Goal: Transaction & Acquisition: Subscribe to service/newsletter

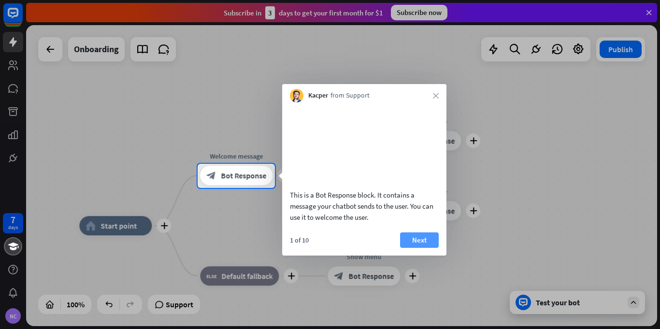
click at [421, 248] on button "Next" at bounding box center [419, 240] width 39 height 15
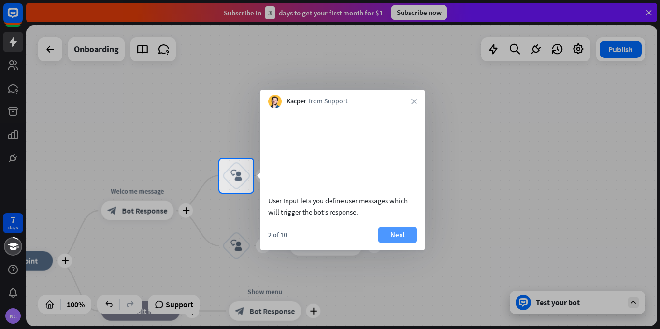
click at [411, 243] on button "Next" at bounding box center [398, 234] width 39 height 15
click at [411, 250] on div "plus home_2 Start point plus Welcome message block_bot_response Bot Response pl…" at bounding box center [341, 175] width 631 height 301
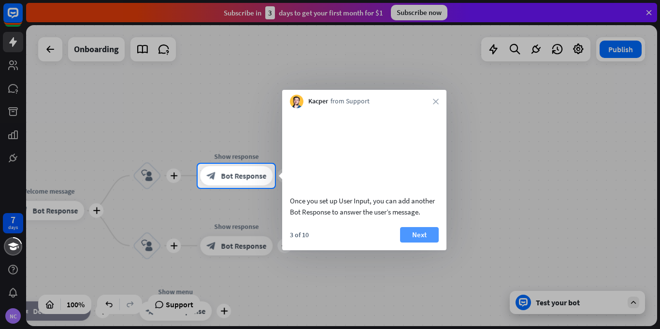
click at [405, 243] on button "Next" at bounding box center [419, 234] width 39 height 15
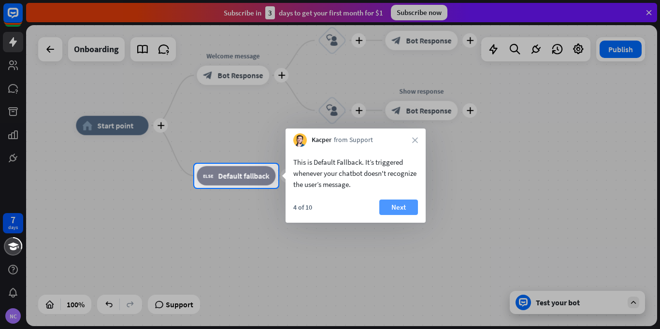
click at [396, 209] on button "Next" at bounding box center [399, 207] width 39 height 15
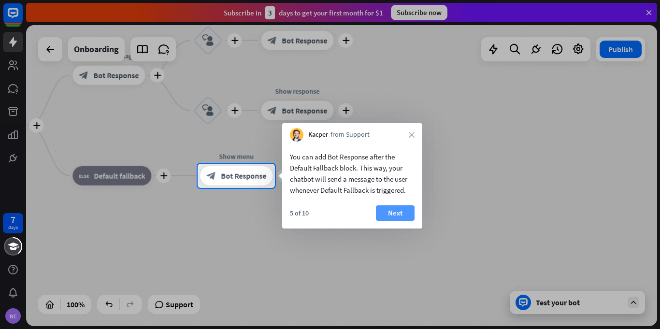
click at [394, 210] on button "Next" at bounding box center [395, 212] width 39 height 15
click at [394, 210] on div "plus home_2 Start point plus Welcome message block_bot_response Bot Response pl…" at bounding box center [267, 276] width 631 height 301
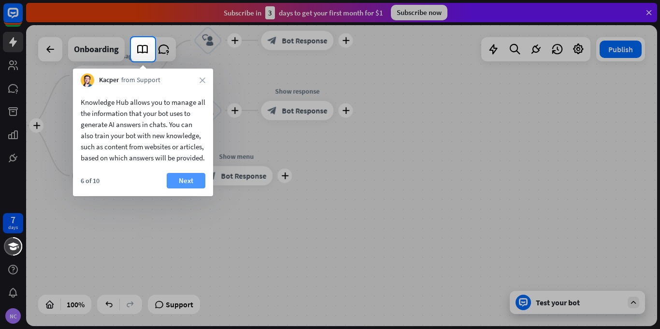
click at [193, 189] on button "Next" at bounding box center [186, 180] width 39 height 15
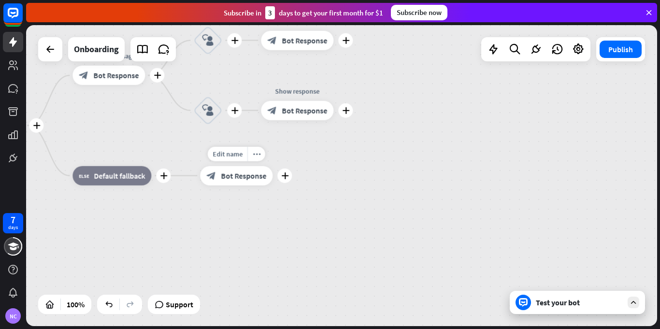
click at [200, 186] on div "Edit name more_horiz plus Show menu block_bot_response Bot Response" at bounding box center [236, 175] width 73 height 19
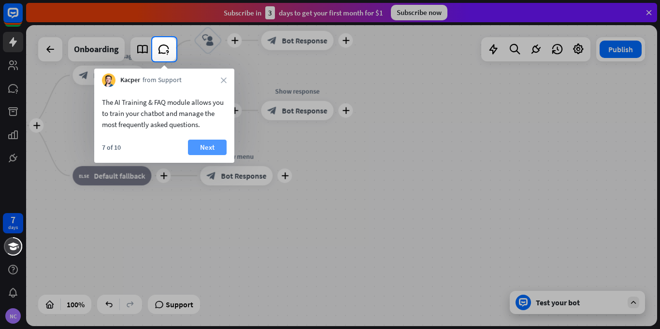
click at [199, 149] on button "Next" at bounding box center [207, 147] width 39 height 15
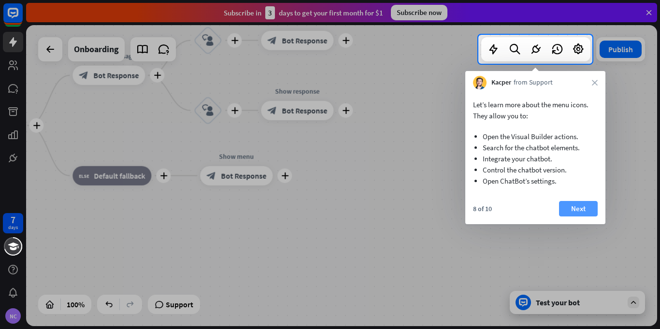
click at [578, 210] on button "Next" at bounding box center [578, 208] width 39 height 15
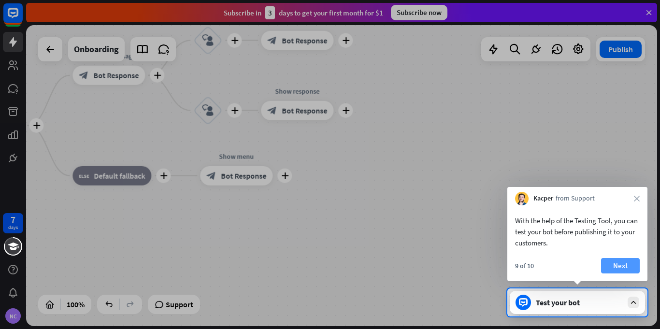
click at [617, 264] on button "Next" at bounding box center [620, 265] width 39 height 15
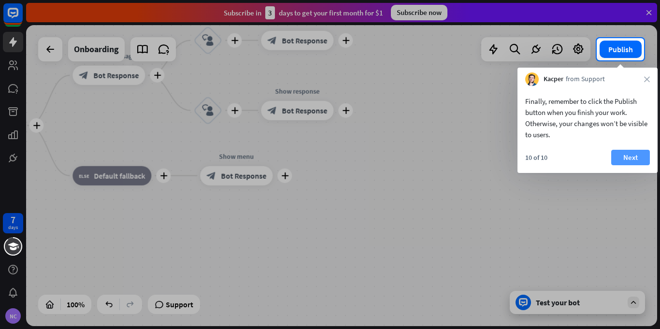
click at [635, 160] on button "Next" at bounding box center [631, 157] width 39 height 15
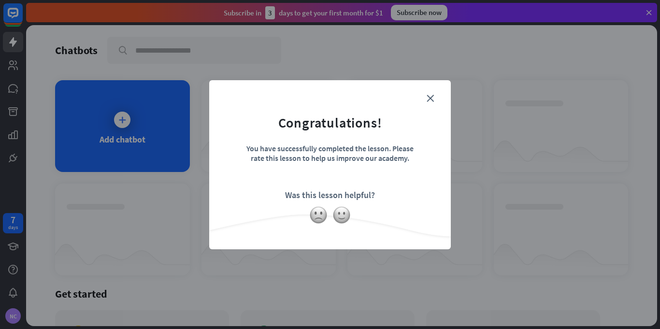
click at [120, 123] on div "close Congratulations! You have successfully completed the lesson. Please rate …" at bounding box center [330, 164] width 660 height 329
click at [430, 95] on icon "close" at bounding box center [430, 98] width 7 height 7
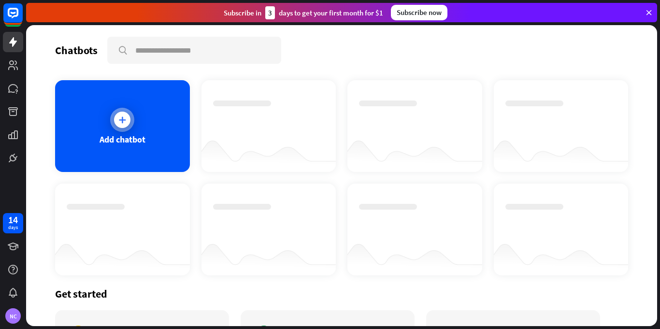
click at [119, 121] on icon at bounding box center [122, 120] width 10 height 10
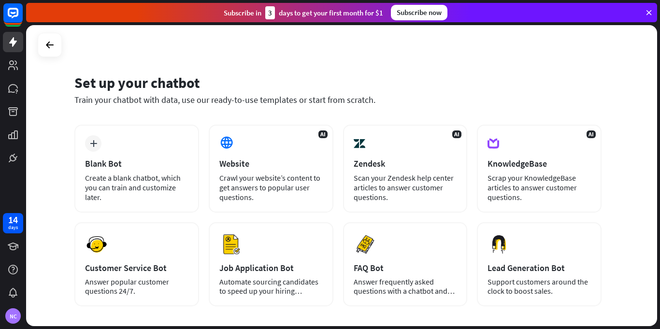
scroll to position [5, 0]
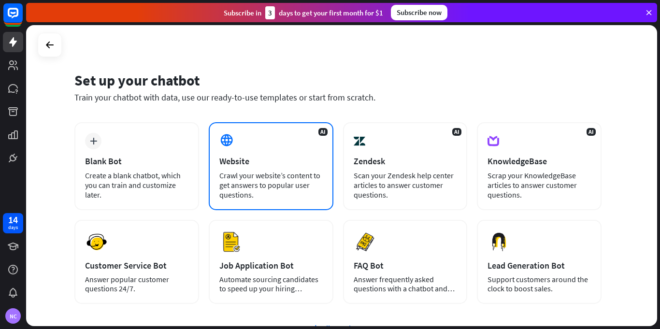
click at [261, 182] on div "Crawl your website’s content to get answers to popular user questions." at bounding box center [271, 185] width 103 height 29
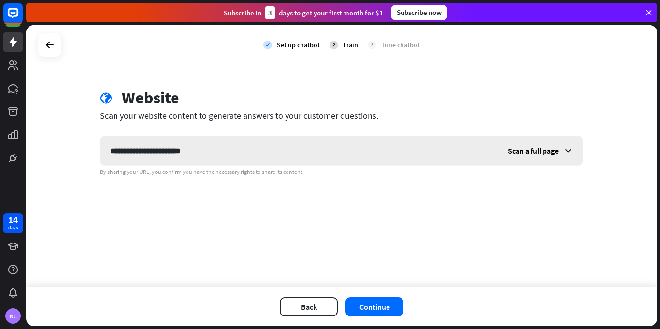
type input "**********"
click at [568, 149] on icon at bounding box center [569, 151] width 10 height 10
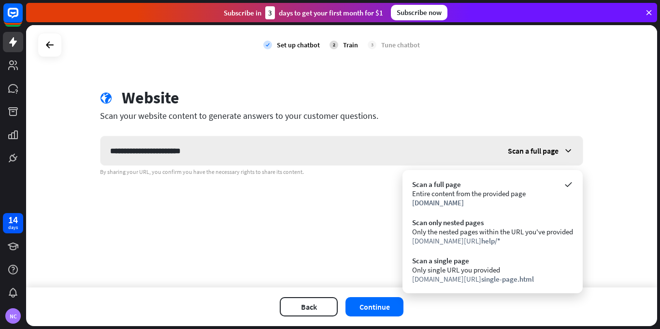
click at [568, 149] on icon at bounding box center [569, 151] width 10 height 10
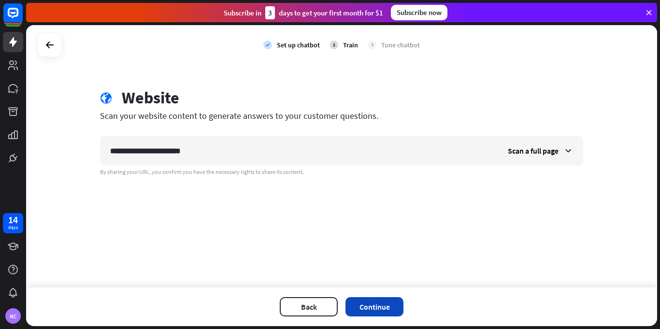
click at [387, 307] on button "Continue" at bounding box center [375, 306] width 58 height 19
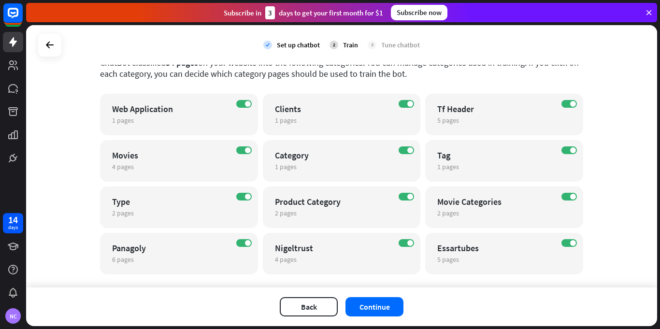
scroll to position [76, 0]
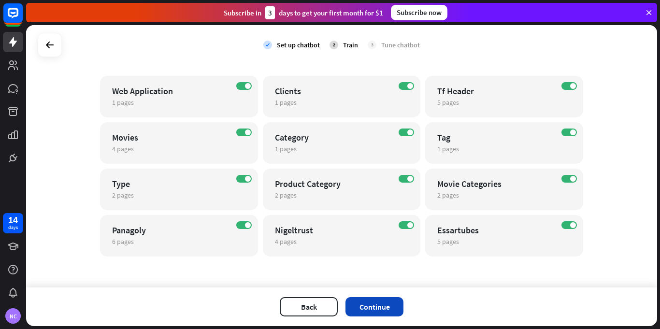
click at [364, 306] on button "Continue" at bounding box center [375, 306] width 58 height 19
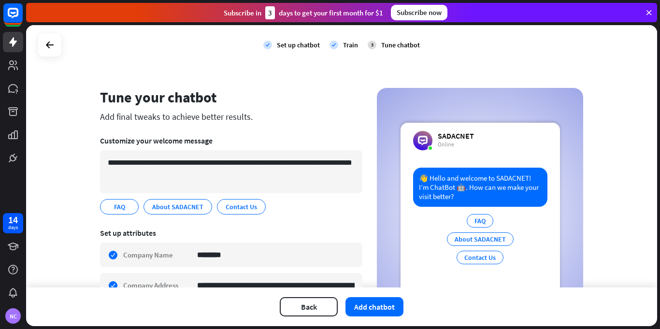
click at [439, 188] on div "👋 Hello and welcome to SADACNET! I’m ChatBot 🤖. How can we make your visit bett…" at bounding box center [480, 187] width 134 height 39
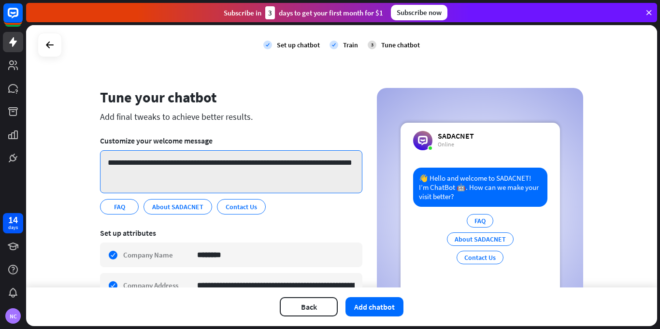
click at [176, 162] on textarea "**********" at bounding box center [231, 171] width 263 height 43
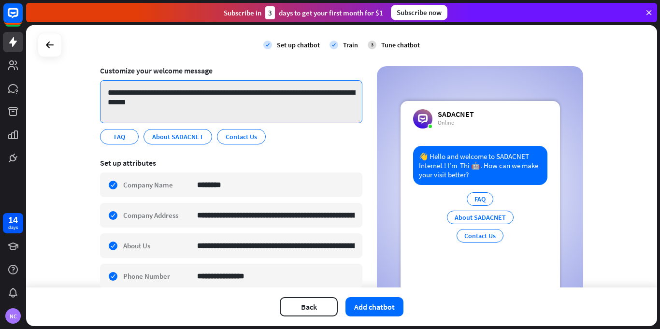
scroll to position [72, 0]
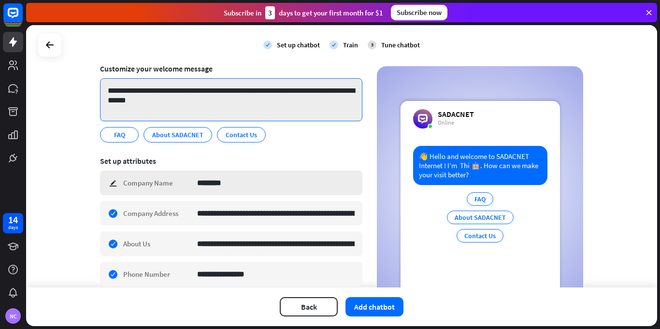
type textarea "**********"
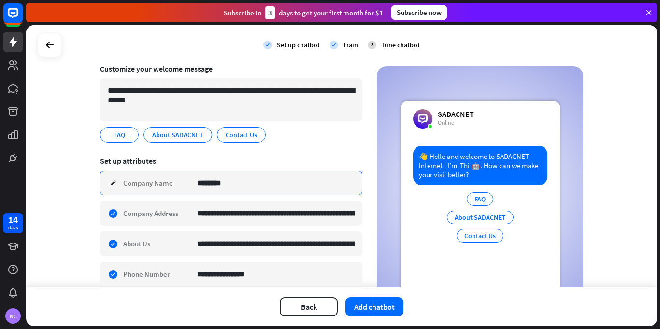
click at [237, 186] on input "********" at bounding box center [276, 183] width 158 height 24
click at [237, 183] on input "********" at bounding box center [276, 183] width 158 height 24
type input "**********"
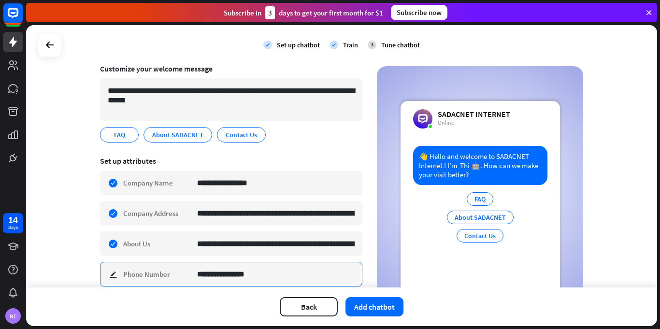
click at [250, 275] on input "**********" at bounding box center [276, 275] width 158 height 24
click at [250, 277] on input "**********" at bounding box center [276, 275] width 158 height 24
type input "**********"
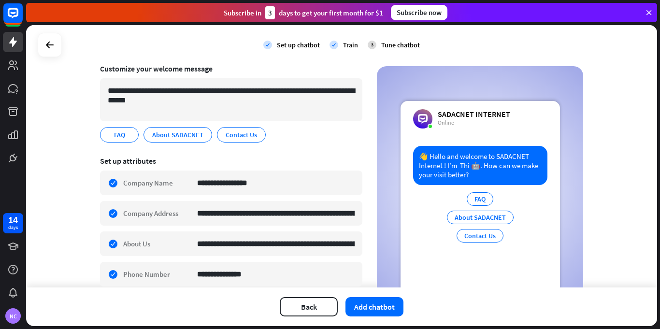
drag, startPoint x: 380, startPoint y: 220, endPoint x: 385, endPoint y: 268, distance: 49.1
click at [385, 268] on div "SADACNET INTERNET Online 👋 Hello and welcome to SADACNET Internet ! I’m Thi 🤖. …" at bounding box center [480, 189] width 206 height 246
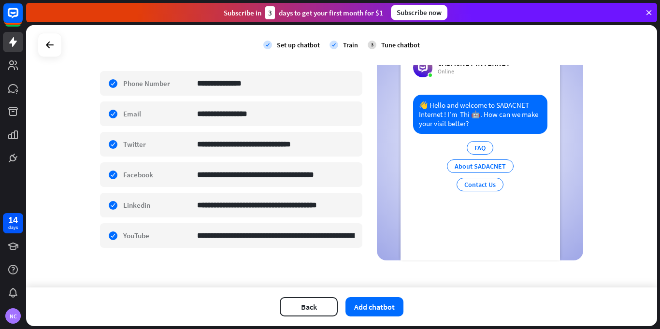
scroll to position [267, 0]
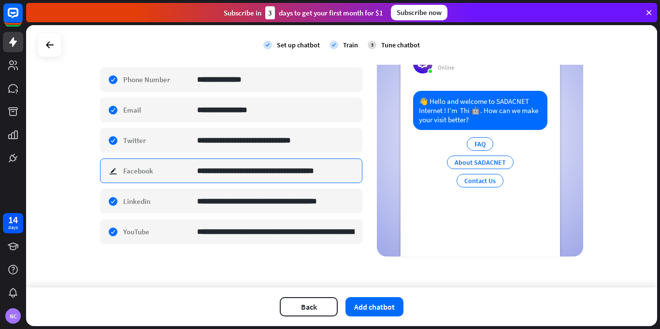
drag, startPoint x: 346, startPoint y: 173, endPoint x: 360, endPoint y: 174, distance: 13.6
click at [355, 170] on input "**********" at bounding box center [276, 171] width 158 height 24
click at [345, 174] on input "**********" at bounding box center [276, 171] width 158 height 24
type input "**********"
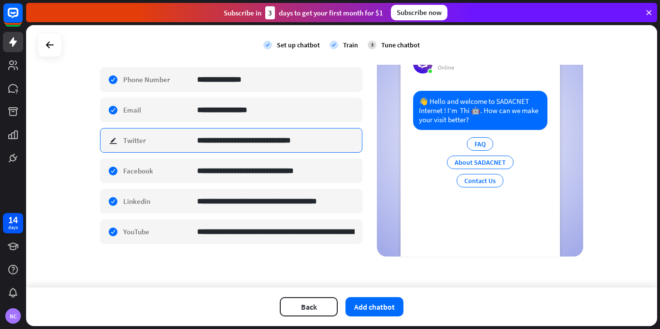
click at [316, 143] on input "**********" at bounding box center [276, 141] width 158 height 24
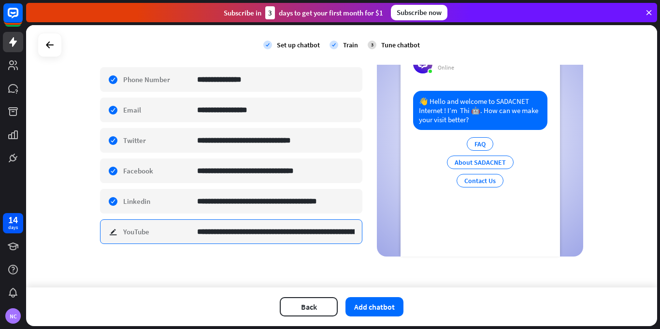
click at [344, 233] on input "**********" at bounding box center [276, 232] width 158 height 24
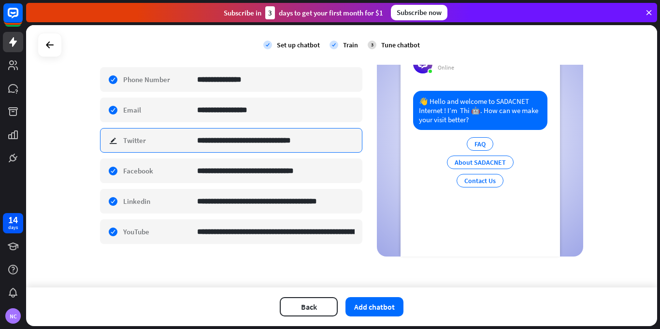
drag, startPoint x: 322, startPoint y: 141, endPoint x: 324, endPoint y: 147, distance: 6.9
click at [333, 145] on input "**********" at bounding box center [276, 141] width 158 height 24
paste input
type input "**********"
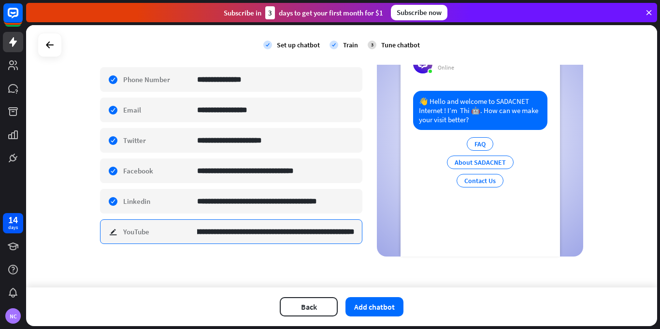
scroll to position [0, 110]
drag, startPoint x: 194, startPoint y: 232, endPoint x: 395, endPoint y: 235, distance: 200.2
click at [355, 235] on input "**********" at bounding box center [276, 232] width 158 height 10
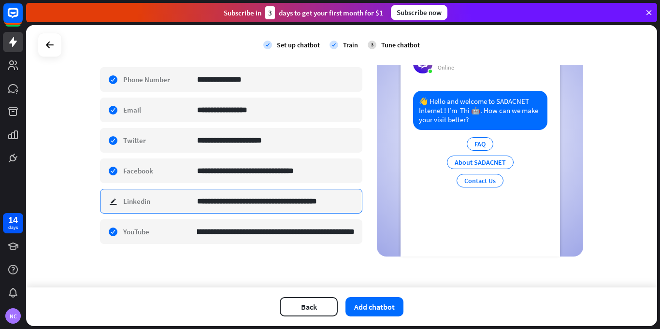
click at [348, 200] on input "**********" at bounding box center [276, 202] width 158 height 24
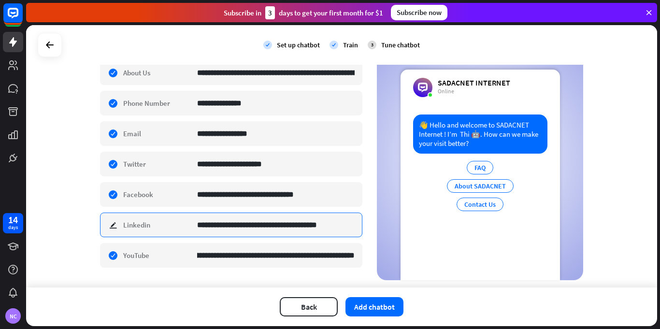
scroll to position [244, 0]
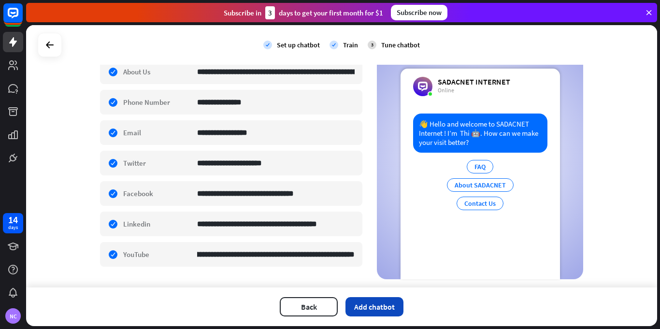
click at [387, 305] on button "Add chatbot" at bounding box center [375, 306] width 58 height 19
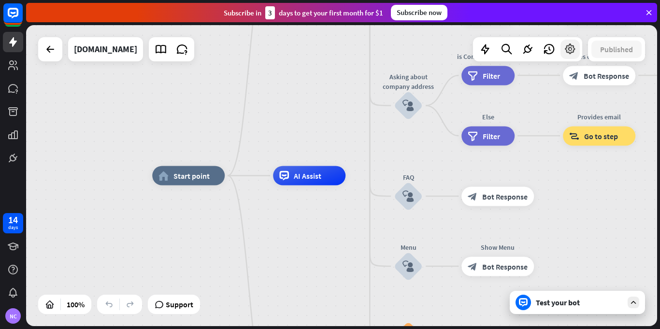
click at [563, 49] on div at bounding box center [570, 49] width 19 height 19
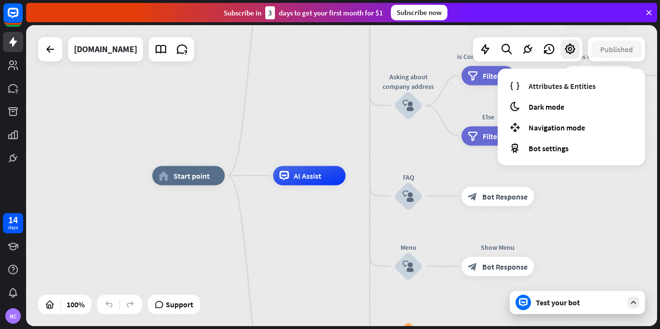
click at [563, 304] on div "Test your bot" at bounding box center [579, 303] width 87 height 10
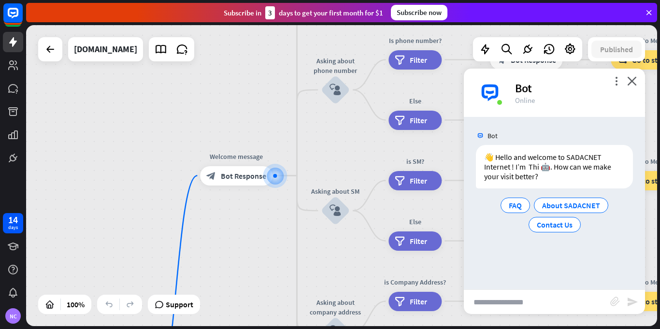
click at [563, 304] on input "text" at bounding box center [537, 302] width 146 height 24
type input "**********"
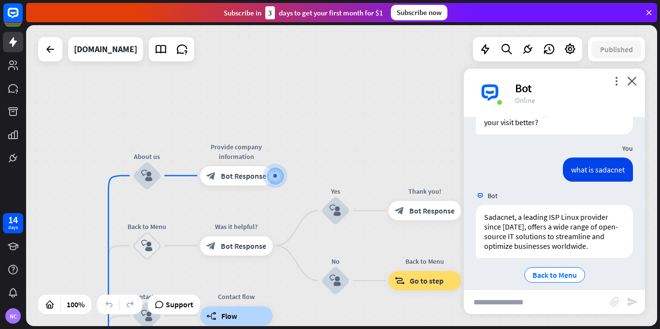
scroll to position [64, 0]
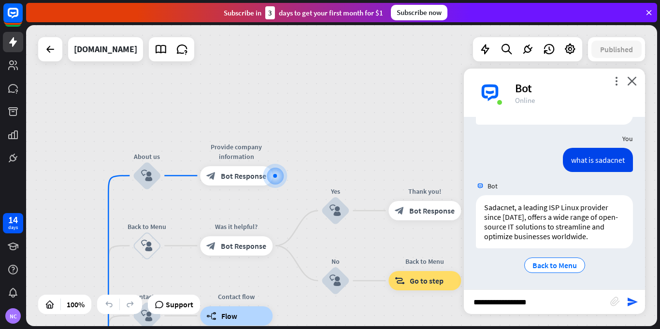
type input "**********"
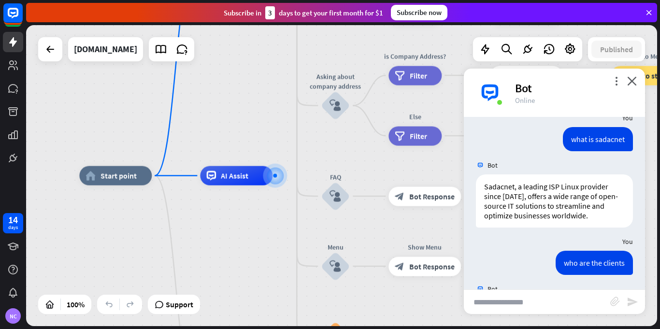
scroll to position [231, 0]
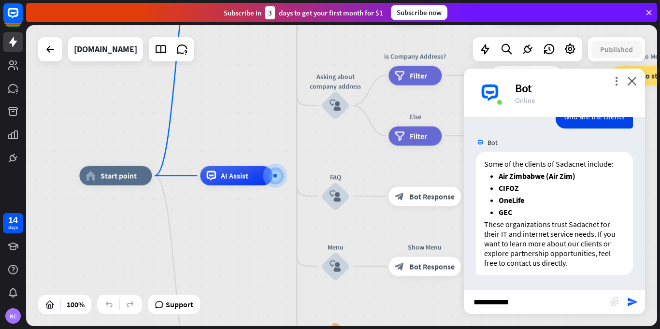
type input "**********"
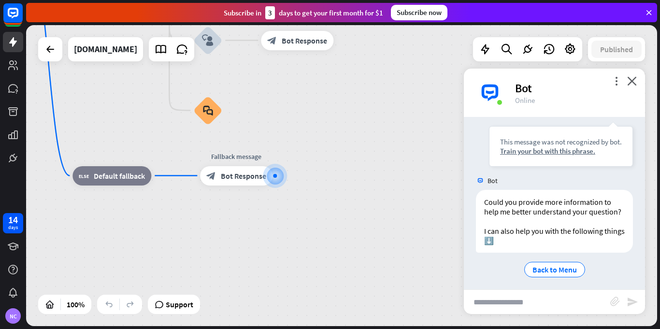
scroll to position [451, 0]
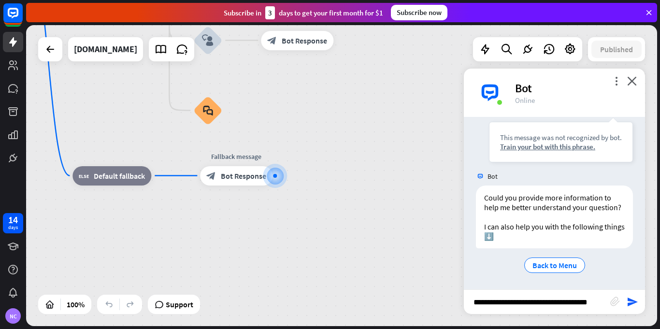
type input "**********"
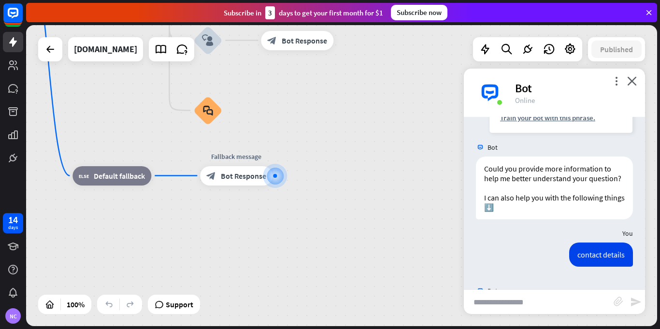
scroll to position [732, 0]
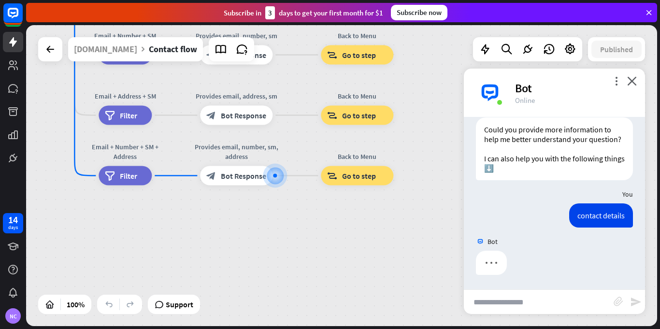
scroll to position [722, 0]
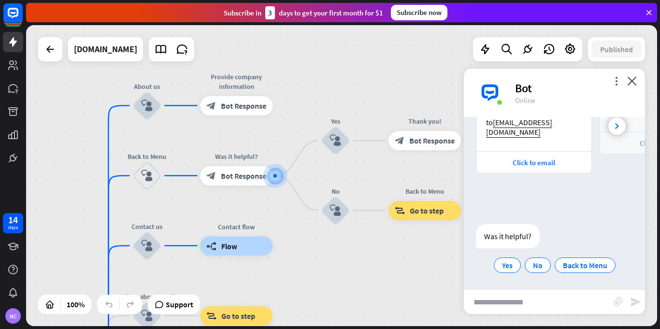
scroll to position [900, 0]
type input "**********"
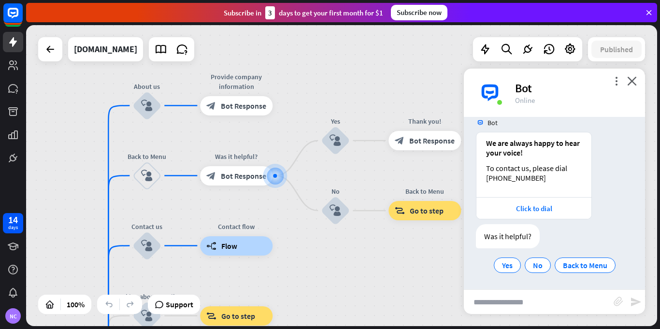
scroll to position [1094, 0]
type input "**********"
click at [502, 268] on span "Yes" at bounding box center [507, 266] width 11 height 10
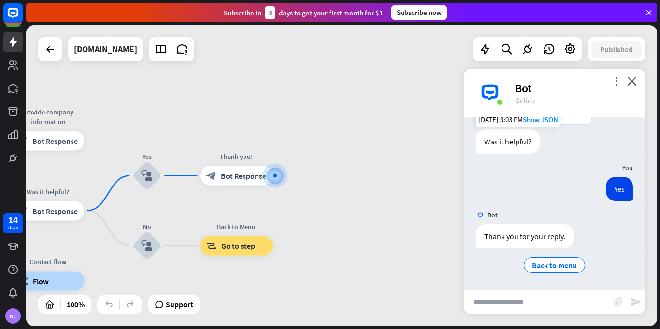
scroll to position [1376, 0]
click at [573, 54] on icon at bounding box center [570, 49] width 13 height 13
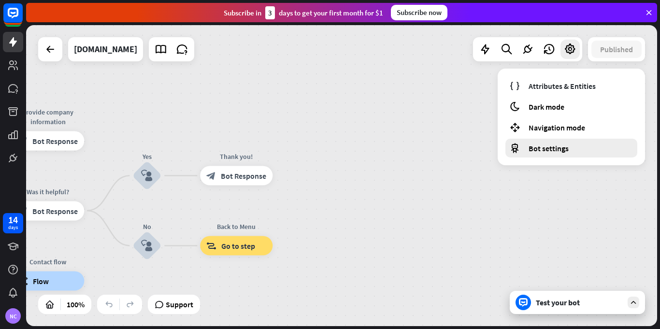
click at [555, 151] on span "Bot settings" at bounding box center [549, 149] width 40 height 10
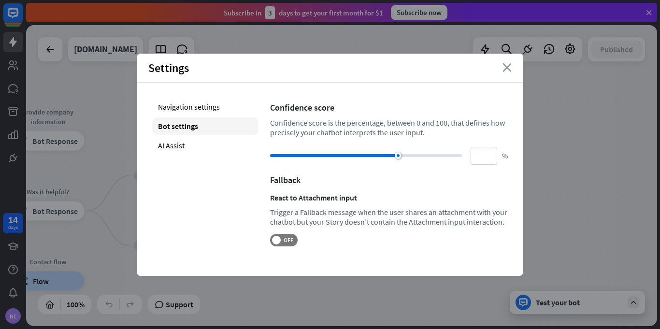
click at [506, 66] on icon "close" at bounding box center [507, 67] width 9 height 9
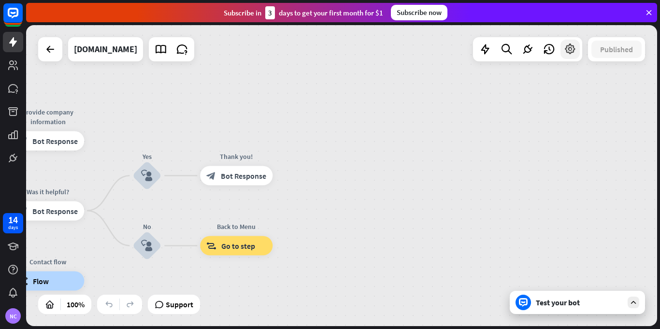
click at [567, 54] on icon at bounding box center [570, 49] width 13 height 13
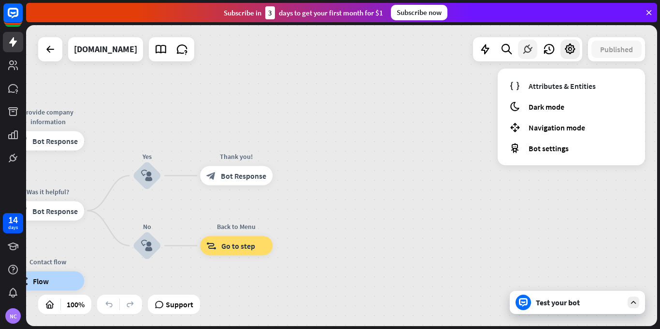
click at [523, 52] on icon at bounding box center [528, 49] width 13 height 13
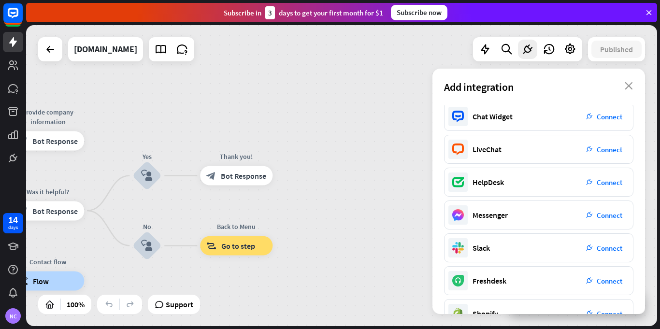
scroll to position [0, 0]
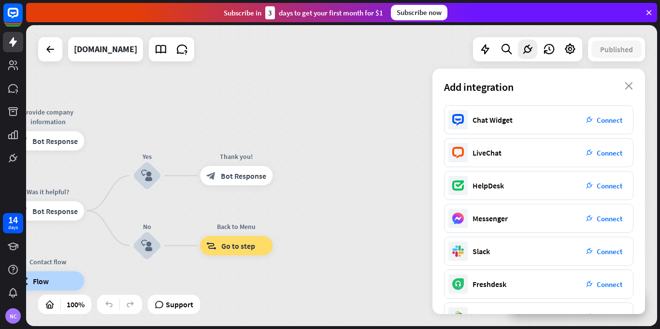
click at [495, 87] on span "Add integration" at bounding box center [479, 87] width 70 height 14
click at [561, 88] on div "Add integration close" at bounding box center [539, 87] width 213 height 37
click at [507, 158] on div "LiveChat plug_integration Connect" at bounding box center [539, 152] width 190 height 29
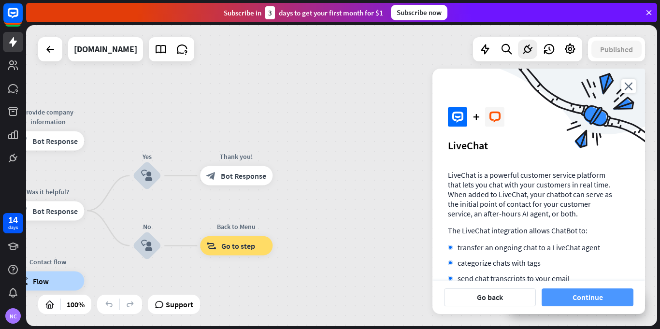
click at [578, 295] on button "Continue" at bounding box center [588, 298] width 92 height 18
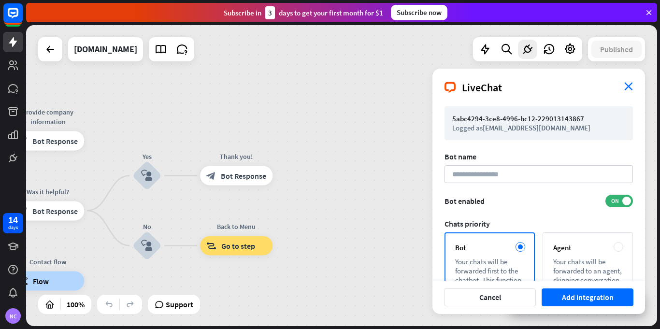
click at [628, 86] on icon "close" at bounding box center [629, 86] width 9 height 8
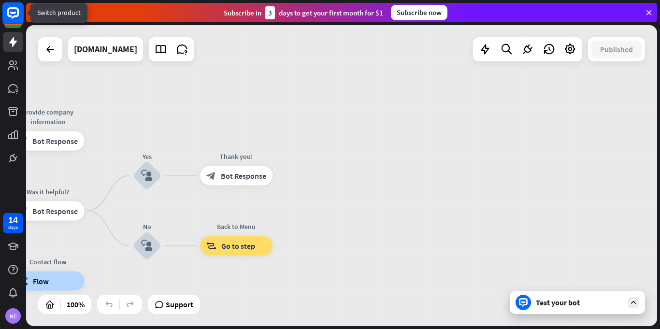
click at [13, 15] on rect at bounding box center [12, 12] width 21 height 21
click at [14, 18] on rect at bounding box center [12, 12] width 21 height 21
click at [13, 14] on icon at bounding box center [13, 13] width 6 height 2
click at [14, 28] on rect at bounding box center [13, 19] width 18 height 18
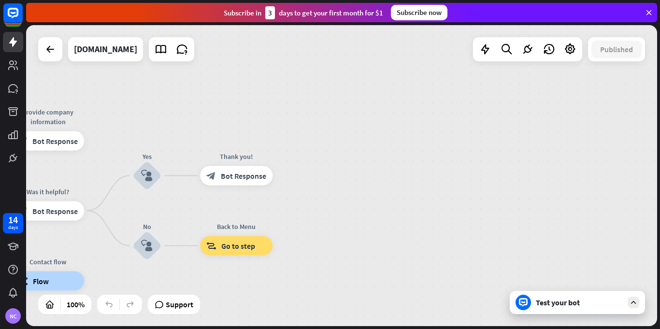
drag, startPoint x: 17, startPoint y: 17, endPoint x: 58, endPoint y: 16, distance: 41.1
click at [58, 16] on div "14 days NC close Product Help First steps Get started with ChatBot Help Center …" at bounding box center [330, 164] width 660 height 329
click at [58, 16] on div "Subscribe [DATE] to get your first month for $1 Subscribe now" at bounding box center [341, 12] width 631 height 19
click at [10, 13] on rect at bounding box center [12, 12] width 21 height 21
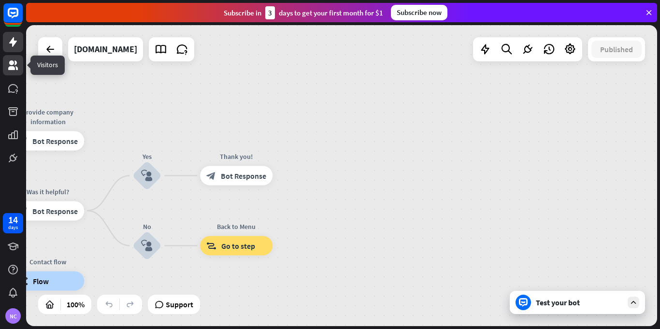
click at [17, 60] on icon at bounding box center [13, 65] width 12 height 12
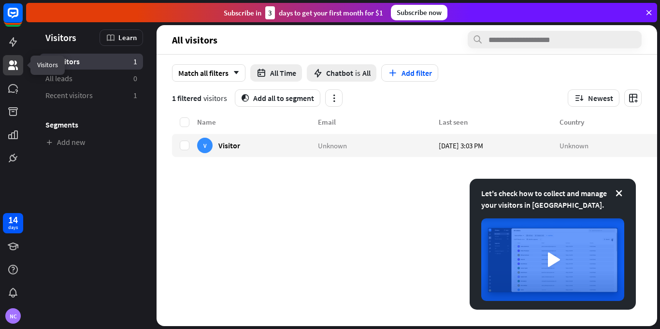
click at [5, 70] on link at bounding box center [13, 65] width 20 height 20
click at [8, 68] on icon at bounding box center [13, 65] width 12 height 12
click at [10, 160] on icon at bounding box center [13, 158] width 7 height 7
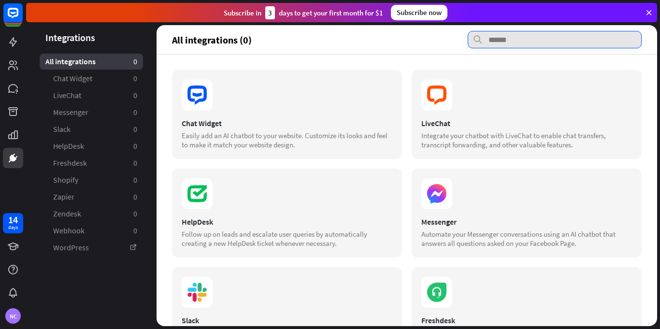
click at [484, 34] on input "text" at bounding box center [555, 39] width 174 height 17
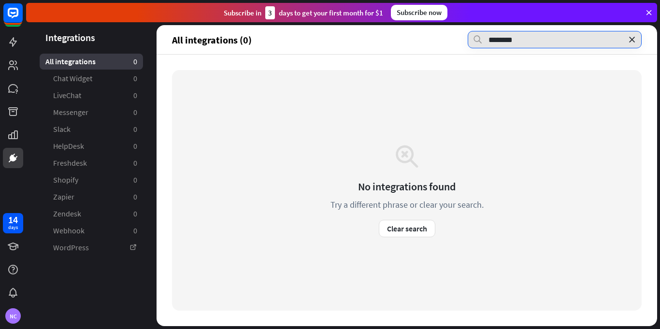
type input "********"
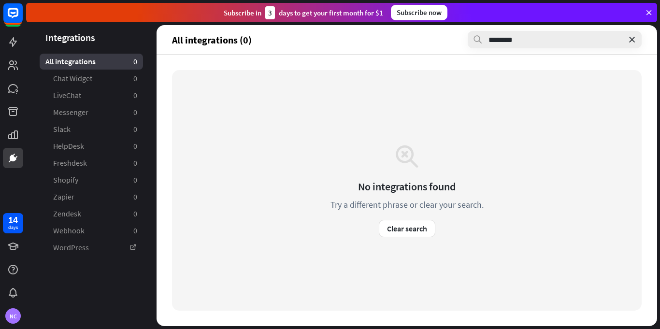
click at [477, 39] on icon at bounding box center [478, 40] width 10 height 10
click at [413, 156] on icon at bounding box center [407, 156] width 27 height 27
click at [14, 43] on icon at bounding box center [13, 42] width 8 height 10
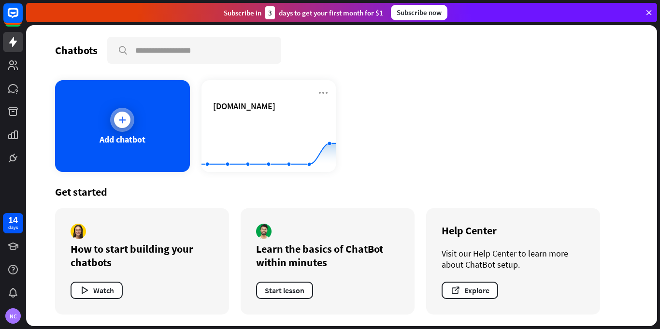
click at [135, 139] on div "Add chatbot" at bounding box center [123, 139] width 46 height 11
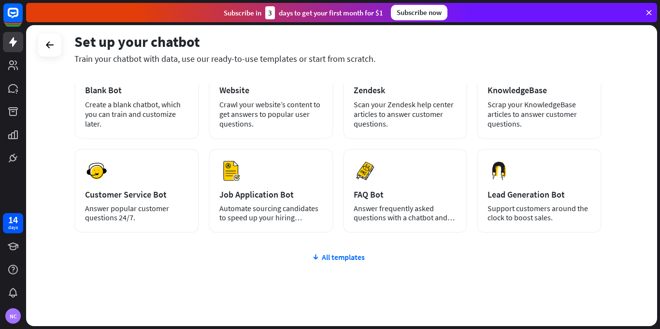
scroll to position [99, 0]
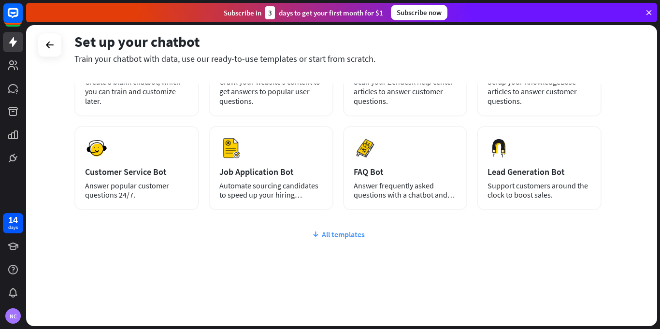
click at [343, 231] on div "All templates" at bounding box center [337, 235] width 527 height 10
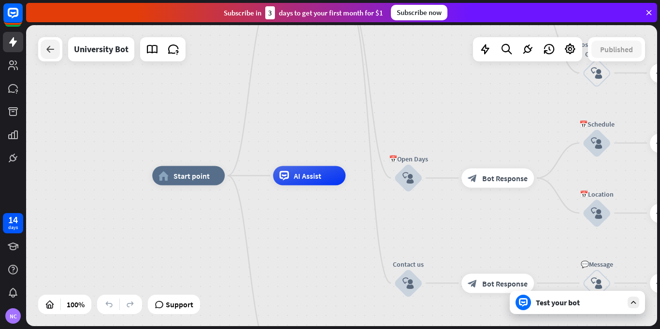
click at [54, 55] on div at bounding box center [50, 49] width 19 height 19
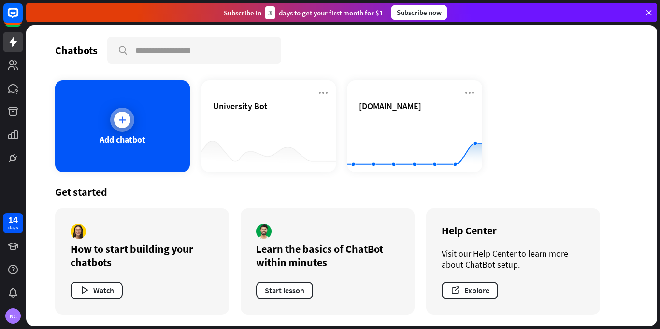
click at [124, 122] on icon at bounding box center [122, 120] width 10 height 10
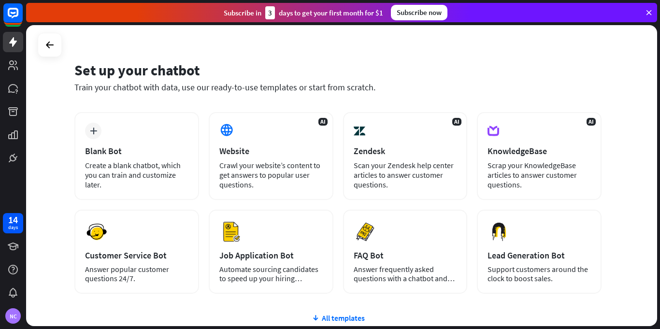
scroll to position [15, 0]
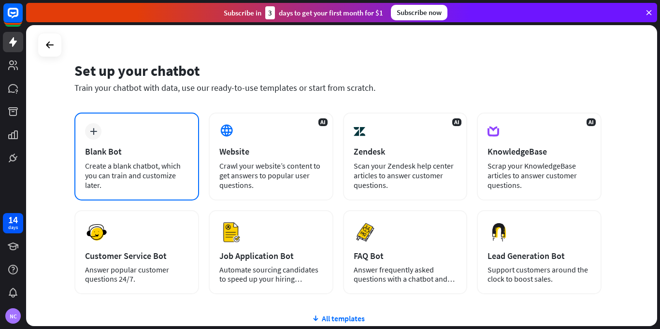
click at [104, 165] on div "Create a blank chatbot, which you can train and customize later." at bounding box center [136, 175] width 103 height 29
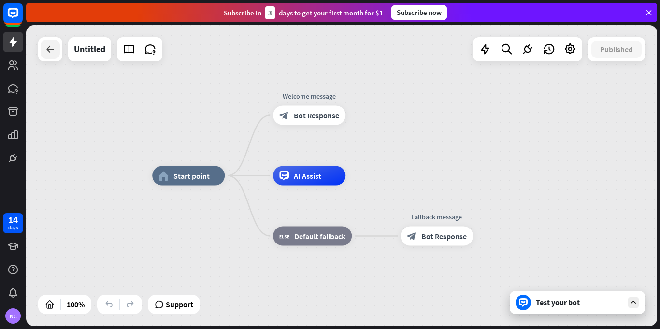
click at [53, 53] on icon at bounding box center [50, 50] width 12 height 12
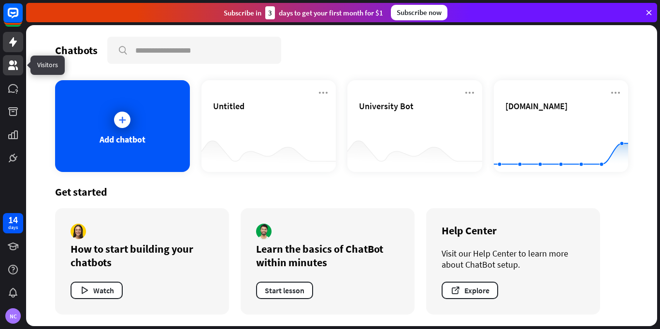
click at [13, 65] on icon at bounding box center [13, 65] width 12 height 12
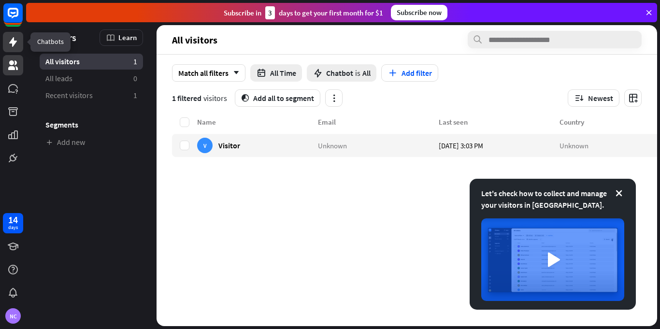
click at [10, 45] on icon at bounding box center [13, 42] width 12 height 12
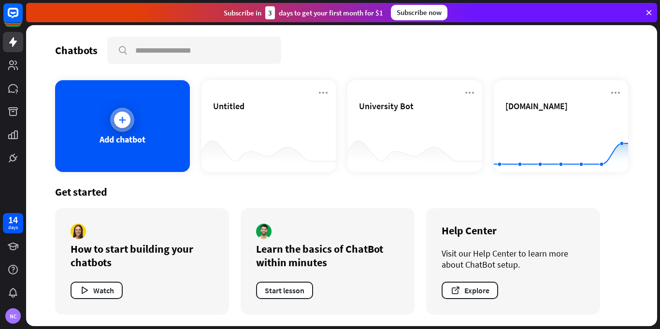
click at [124, 125] on div at bounding box center [122, 120] width 16 height 16
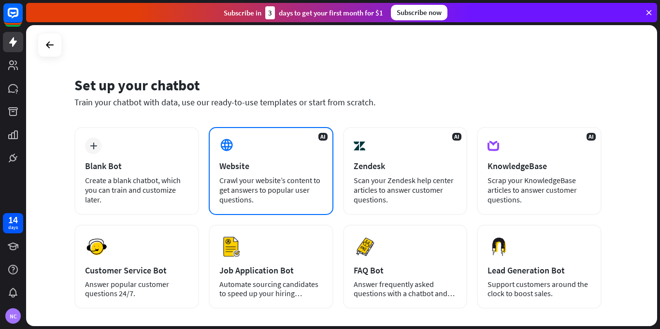
click at [246, 155] on div "AI Website Crawl your website’s content to get answers to popular user question…" at bounding box center [271, 171] width 125 height 88
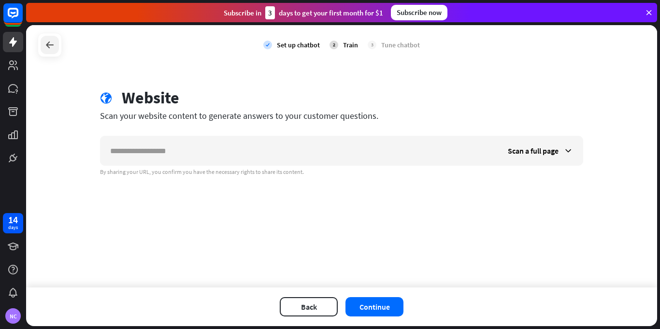
click at [54, 44] on icon at bounding box center [50, 45] width 12 height 12
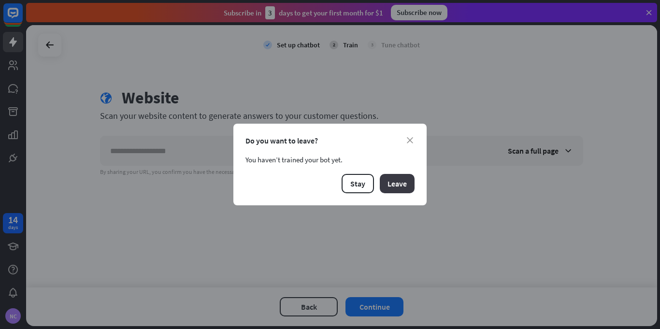
click at [394, 186] on button "Leave" at bounding box center [397, 183] width 35 height 19
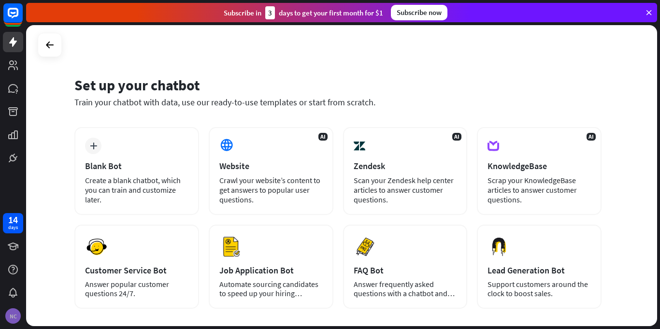
click at [12, 319] on div "NC" at bounding box center [12, 315] width 15 height 15
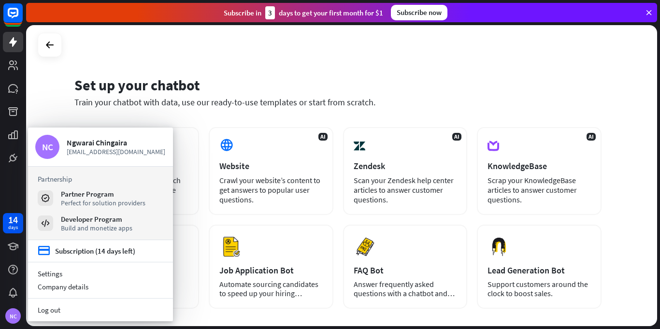
click at [647, 11] on icon at bounding box center [649, 12] width 9 height 9
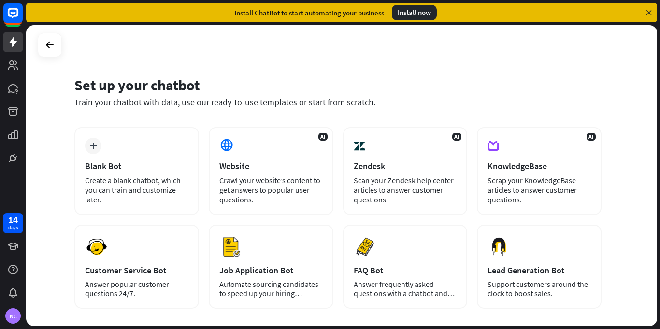
click at [649, 12] on icon at bounding box center [649, 12] width 9 height 9
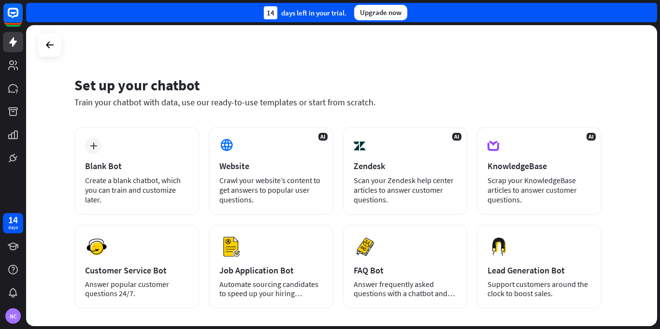
click at [387, 15] on div "Upgrade now" at bounding box center [380, 12] width 53 height 15
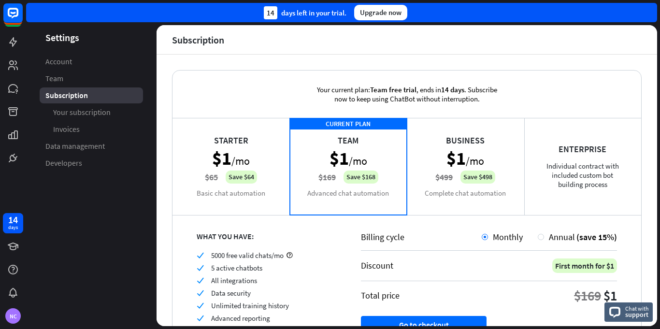
click at [492, 153] on div "Business $1 /mo $499 Save $498 Complete chat automation" at bounding box center [465, 166] width 117 height 97
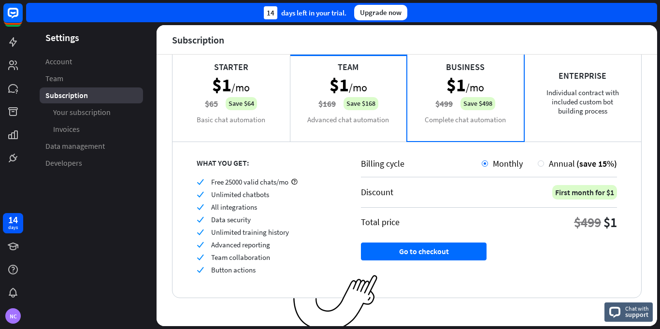
scroll to position [77, 0]
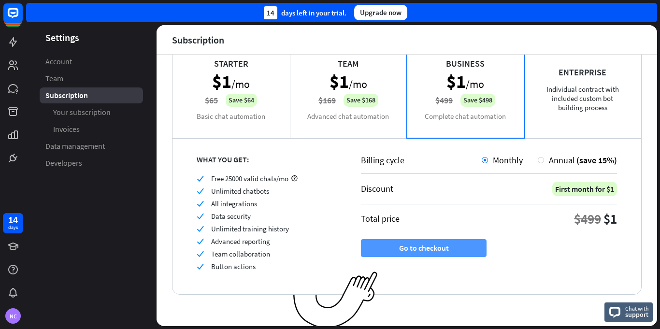
click at [439, 249] on button "Go to checkout" at bounding box center [424, 248] width 126 height 18
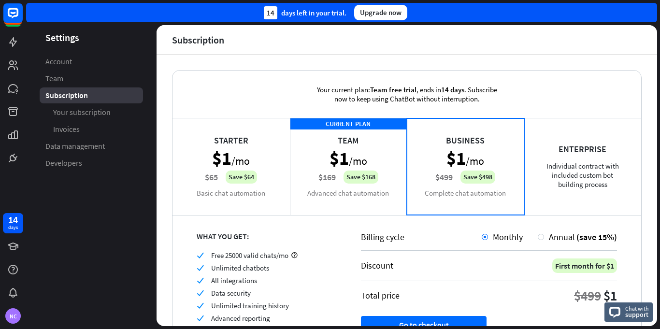
click at [347, 158] on div "CURRENT PLAN Team $1 /mo $169 Save $168 Advanced chat automation" at bounding box center [348, 166] width 117 height 97
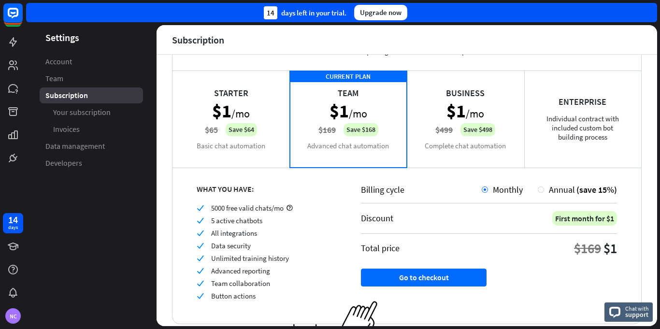
scroll to position [80, 0]
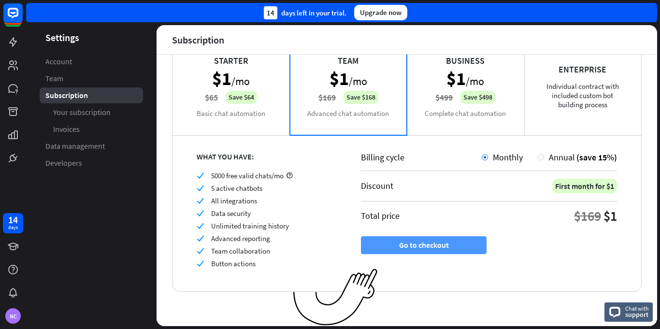
click at [437, 246] on button "Go to checkout" at bounding box center [424, 245] width 126 height 18
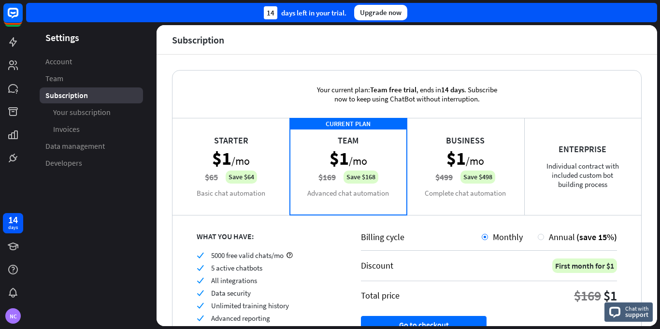
click at [272, 164] on div "Starter $1 /mo $65 Save $64 Basic chat automation" at bounding box center [231, 166] width 117 height 97
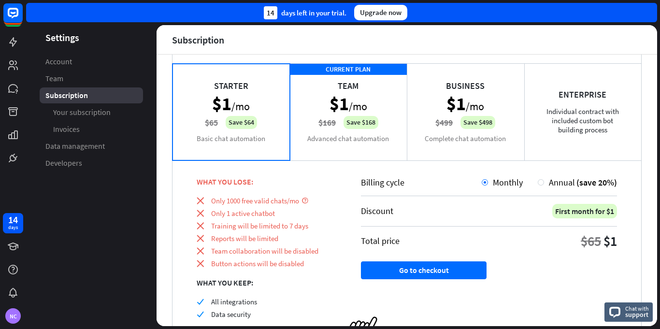
scroll to position [103, 0]
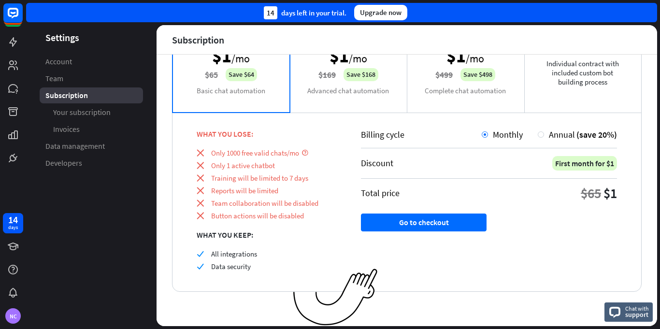
click at [365, 92] on div "CURRENT PLAN Team $1 /mo $169 Save $168 Advanced chat automation" at bounding box center [348, 63] width 117 height 97
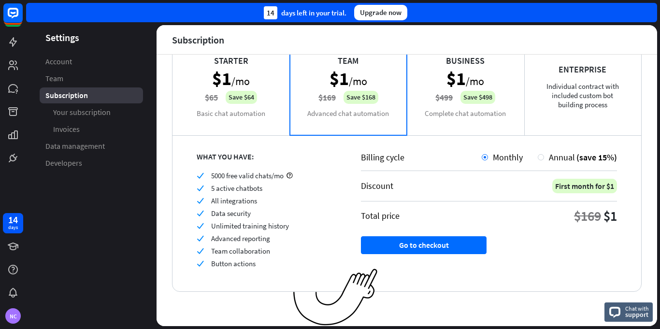
drag, startPoint x: 365, startPoint y: 92, endPoint x: 358, endPoint y: 91, distance: 6.8
click at [11, 251] on icon at bounding box center [13, 247] width 12 height 12
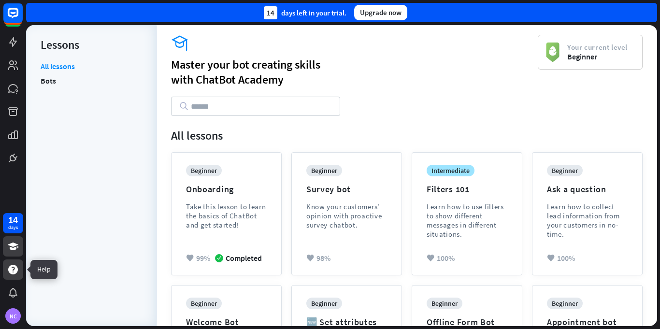
click at [18, 271] on icon at bounding box center [13, 270] width 12 height 12
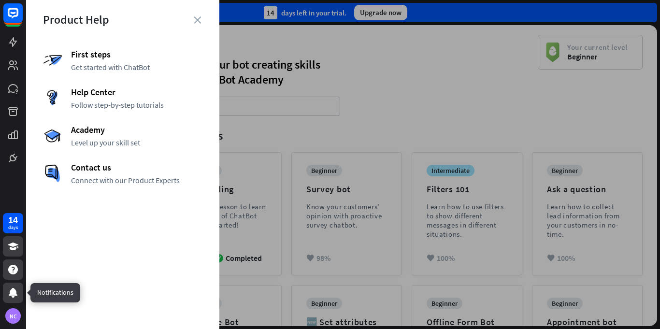
click at [14, 292] on icon at bounding box center [13, 293] width 9 height 10
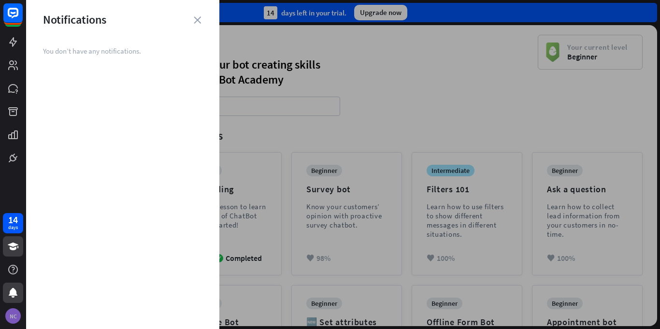
click at [17, 317] on div "NC" at bounding box center [12, 315] width 15 height 15
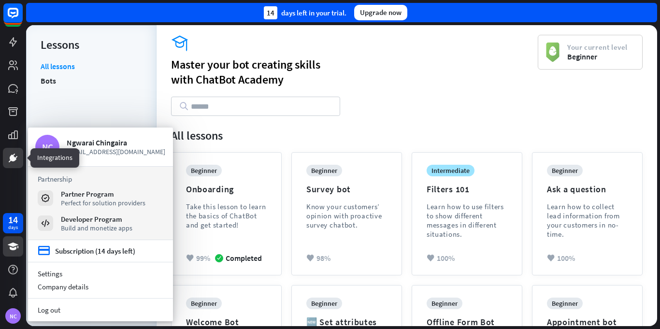
click at [15, 166] on link at bounding box center [13, 158] width 20 height 20
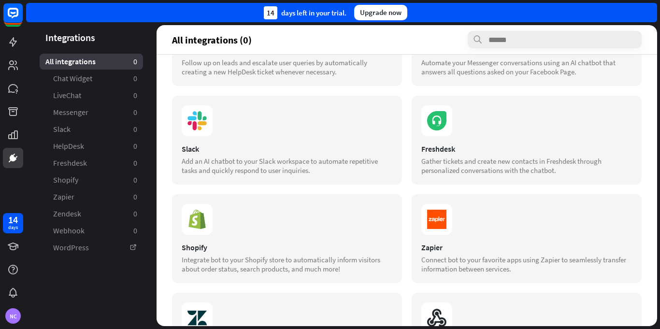
scroll to position [144, 0]
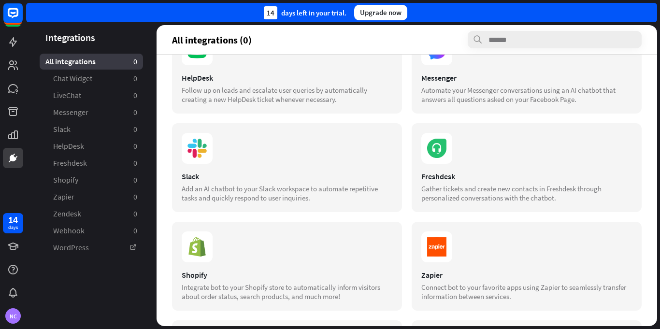
drag, startPoint x: 652, startPoint y: 128, endPoint x: 659, endPoint y: 106, distance: 23.4
click at [658, 106] on div "Chat Widget Easily add an AI chatbot to your website. Customize its looks and f…" at bounding box center [407, 191] width 501 height 272
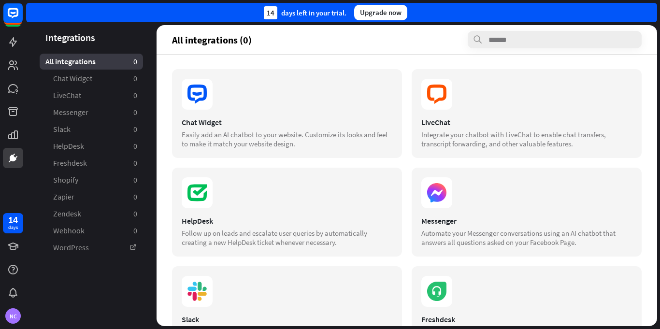
scroll to position [0, 0]
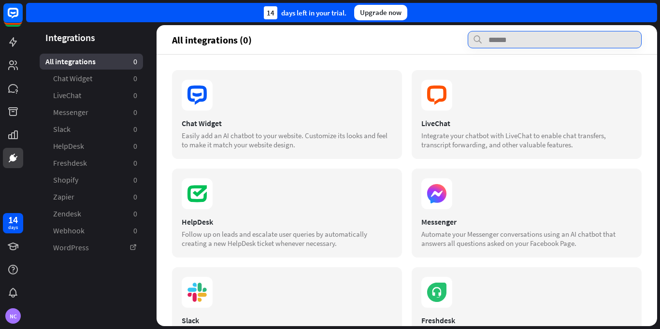
click at [492, 42] on input "text" at bounding box center [555, 39] width 174 height 17
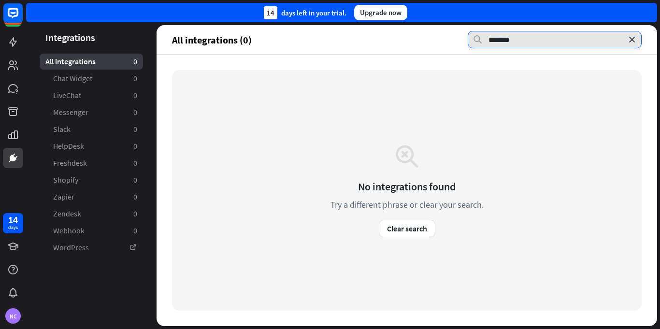
type input "*******"
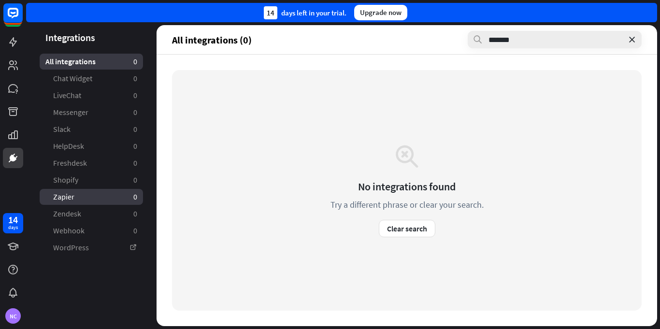
click at [59, 192] on span "Zapier" at bounding box center [63, 197] width 21 height 10
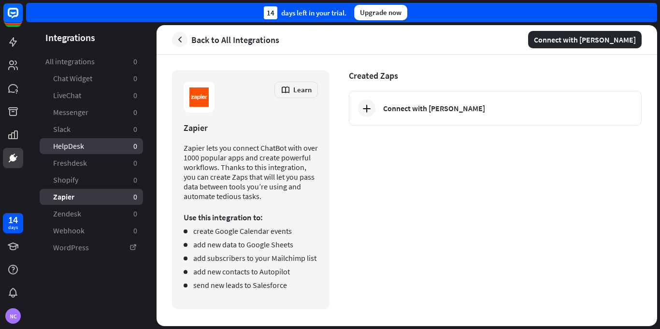
click at [87, 144] on link "HelpDesk 0" at bounding box center [91, 146] width 103 height 16
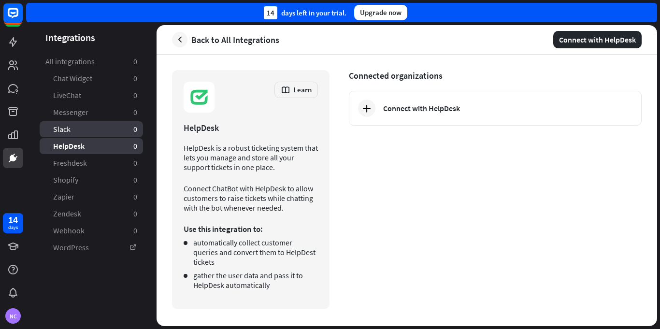
click at [82, 126] on link "Slack 0" at bounding box center [91, 129] width 103 height 16
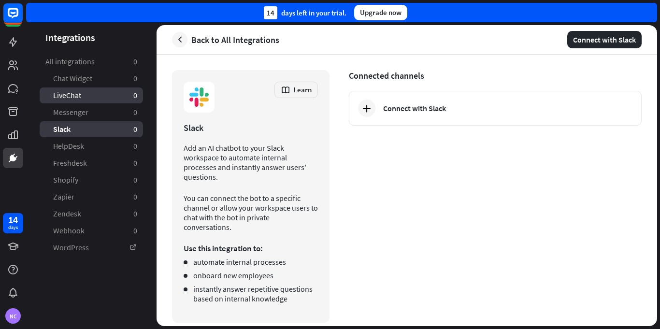
click at [70, 97] on span "LiveChat" at bounding box center [67, 95] width 28 height 10
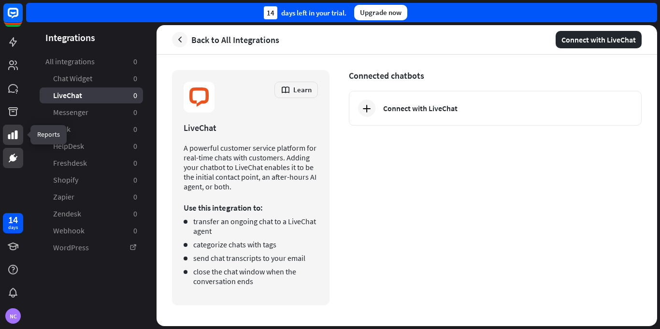
click at [22, 135] on link at bounding box center [13, 135] width 20 height 20
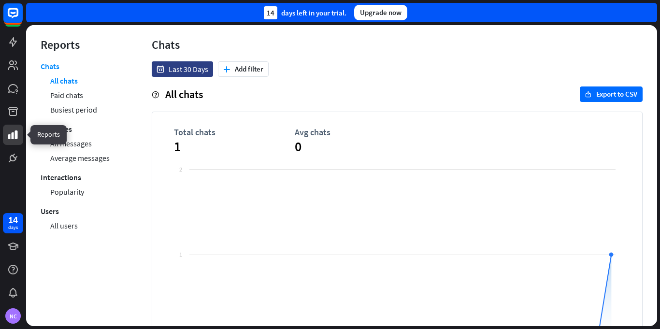
click at [18, 136] on icon at bounding box center [13, 135] width 12 height 12
